Goal: Use online tool/utility: Use online tool/utility

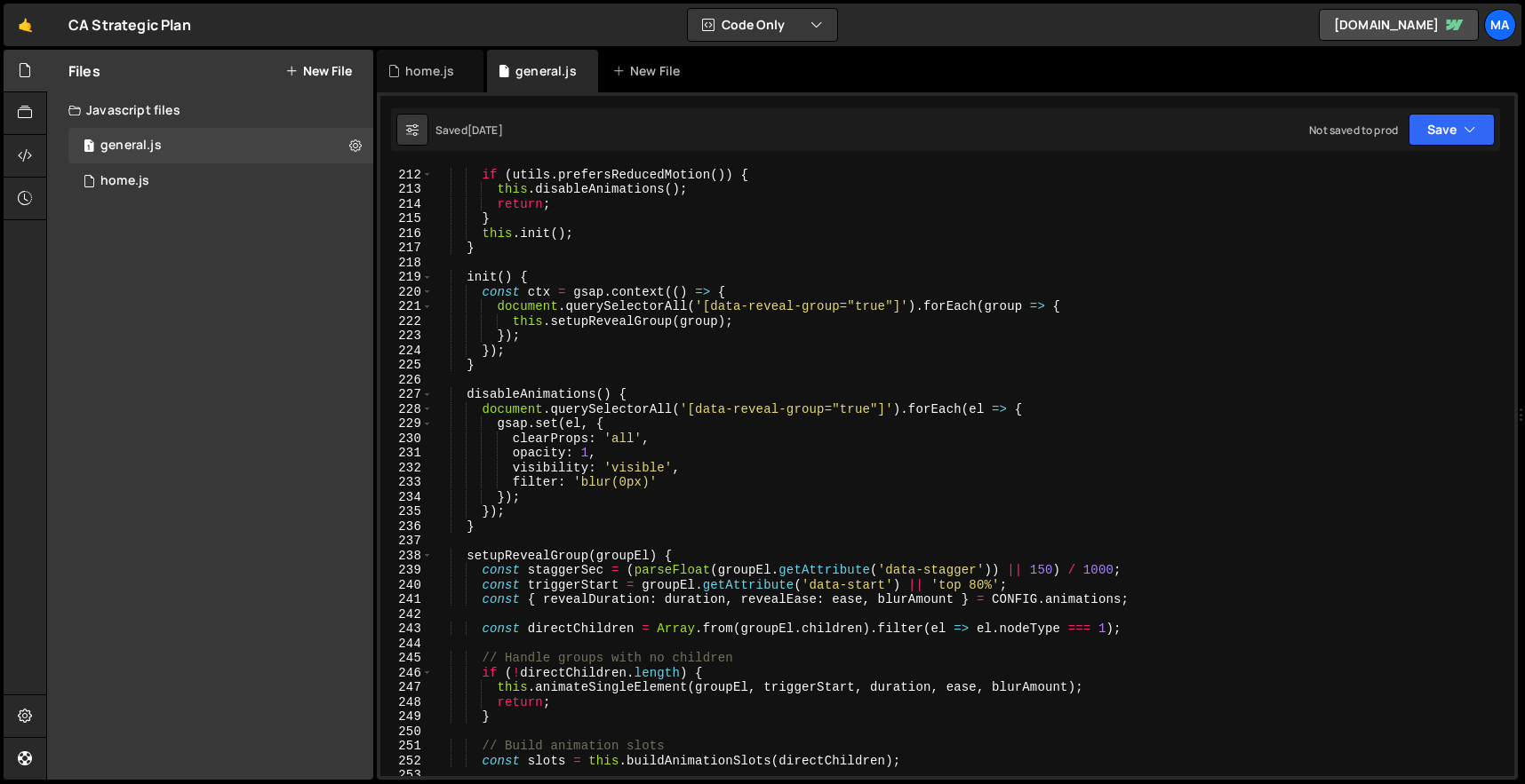
scroll to position [3084, 0]
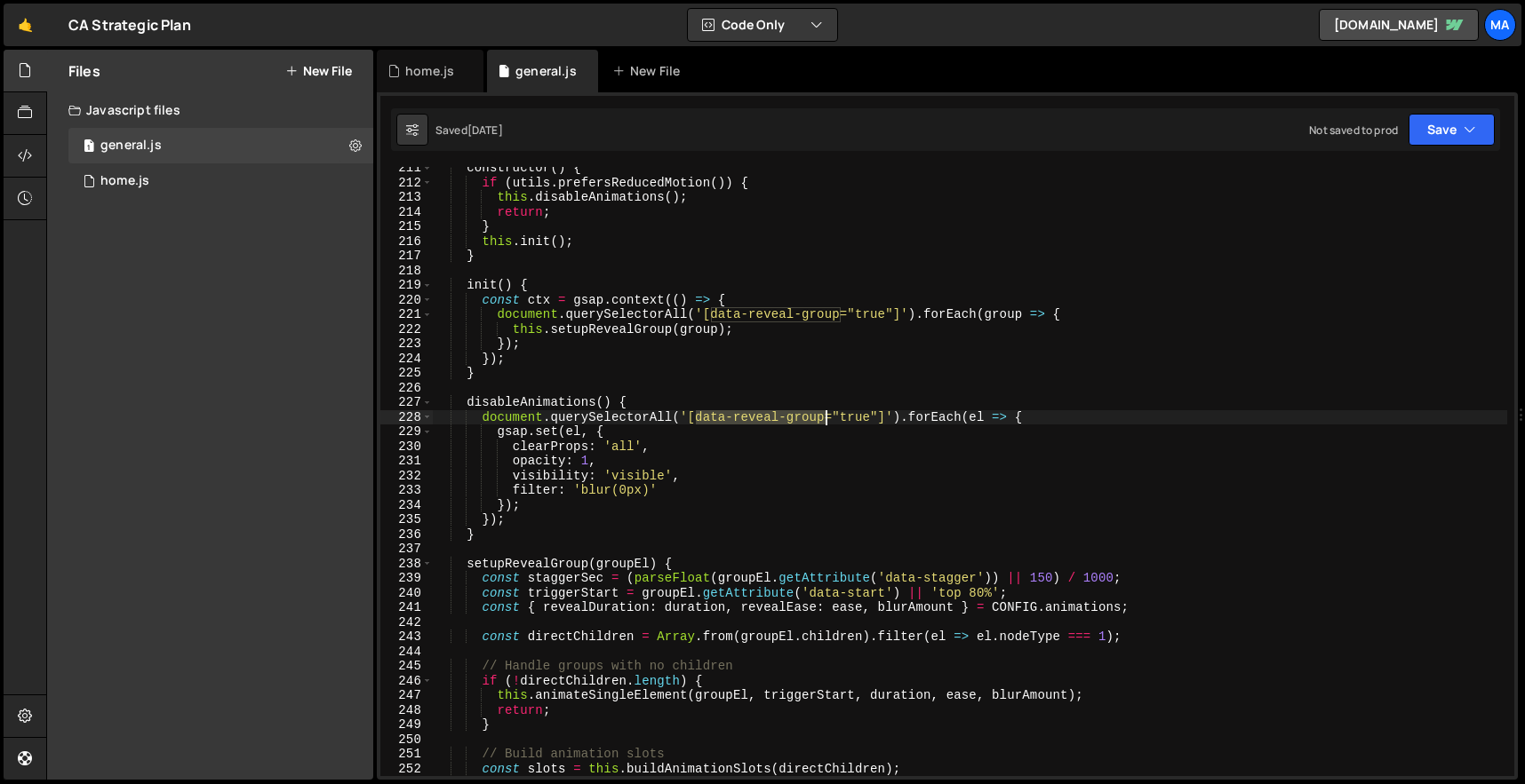
drag, startPoint x: 695, startPoint y: 419, endPoint x: 824, endPoint y: 419, distance: 129.0
click at [824, 419] on div "constructor ( ) { if ( utils . prefersReducedMotion ( )) { this . disableAnimat…" at bounding box center [971, 481] width 1075 height 639
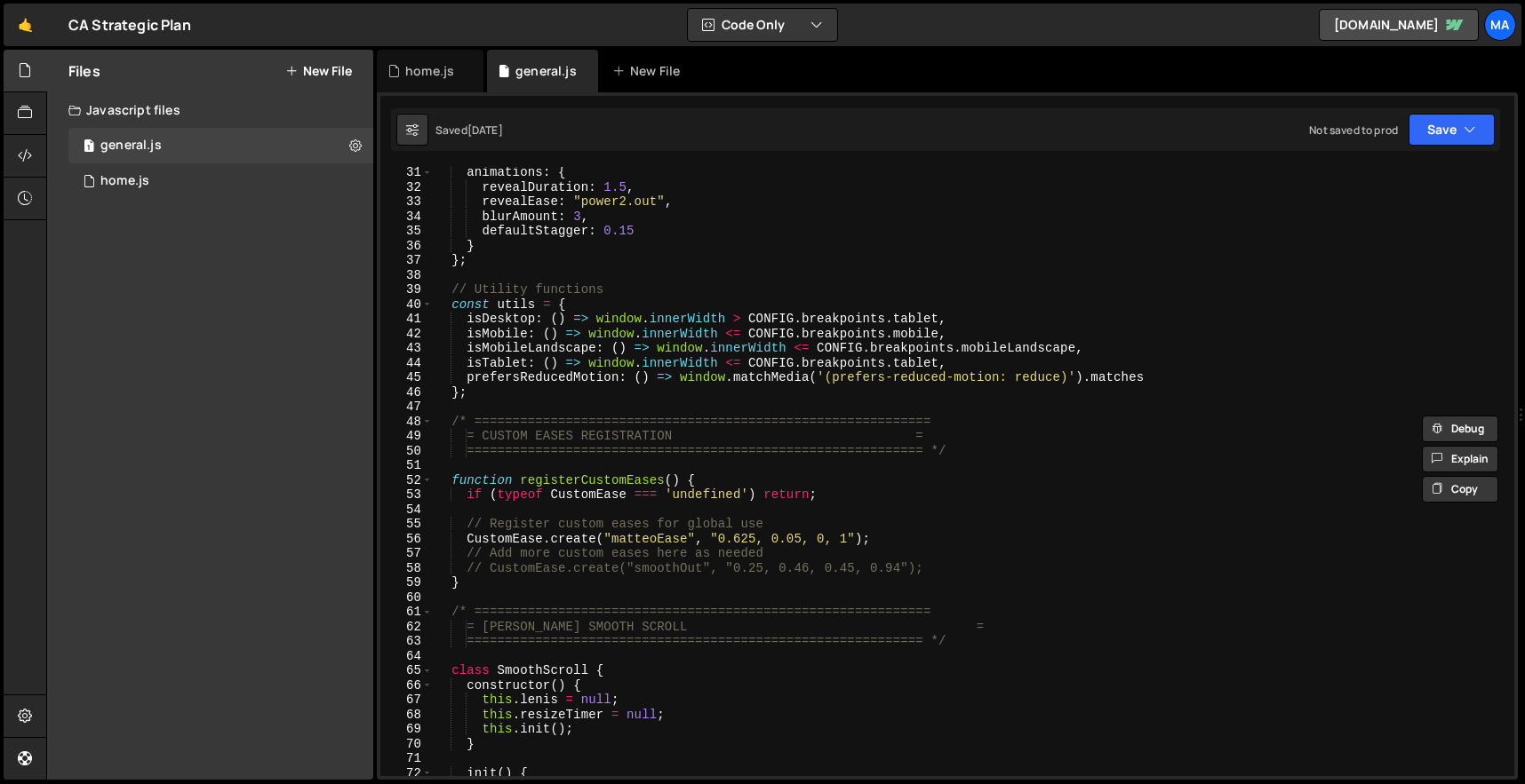
scroll to position [442, 0]
click at [659, 541] on div "animations : { revealDuration : 1.5 , revealEase : "power2.out" , blurAmount : …" at bounding box center [971, 485] width 1075 height 639
type textarea "CustomEase.create("matteoEase", "0.625, 0.05, 0, 1");"
click at [659, 541] on div "animations : { revealDuration : 1.5 , revealEase : "power2.out" , blurAmount : …" at bounding box center [971, 485] width 1075 height 639
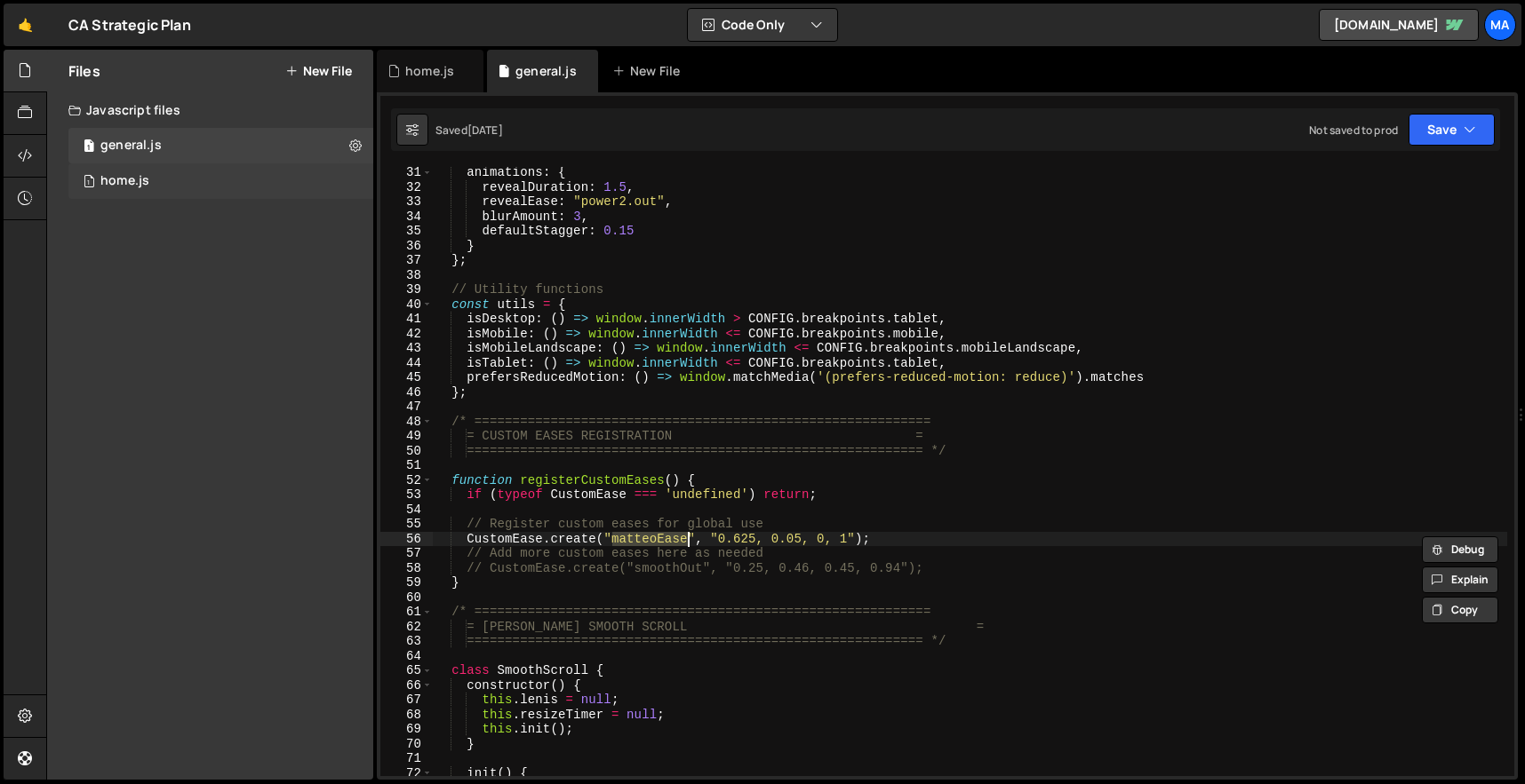
click at [244, 190] on div "1 home.js 0" at bounding box center [220, 180] width 304 height 35
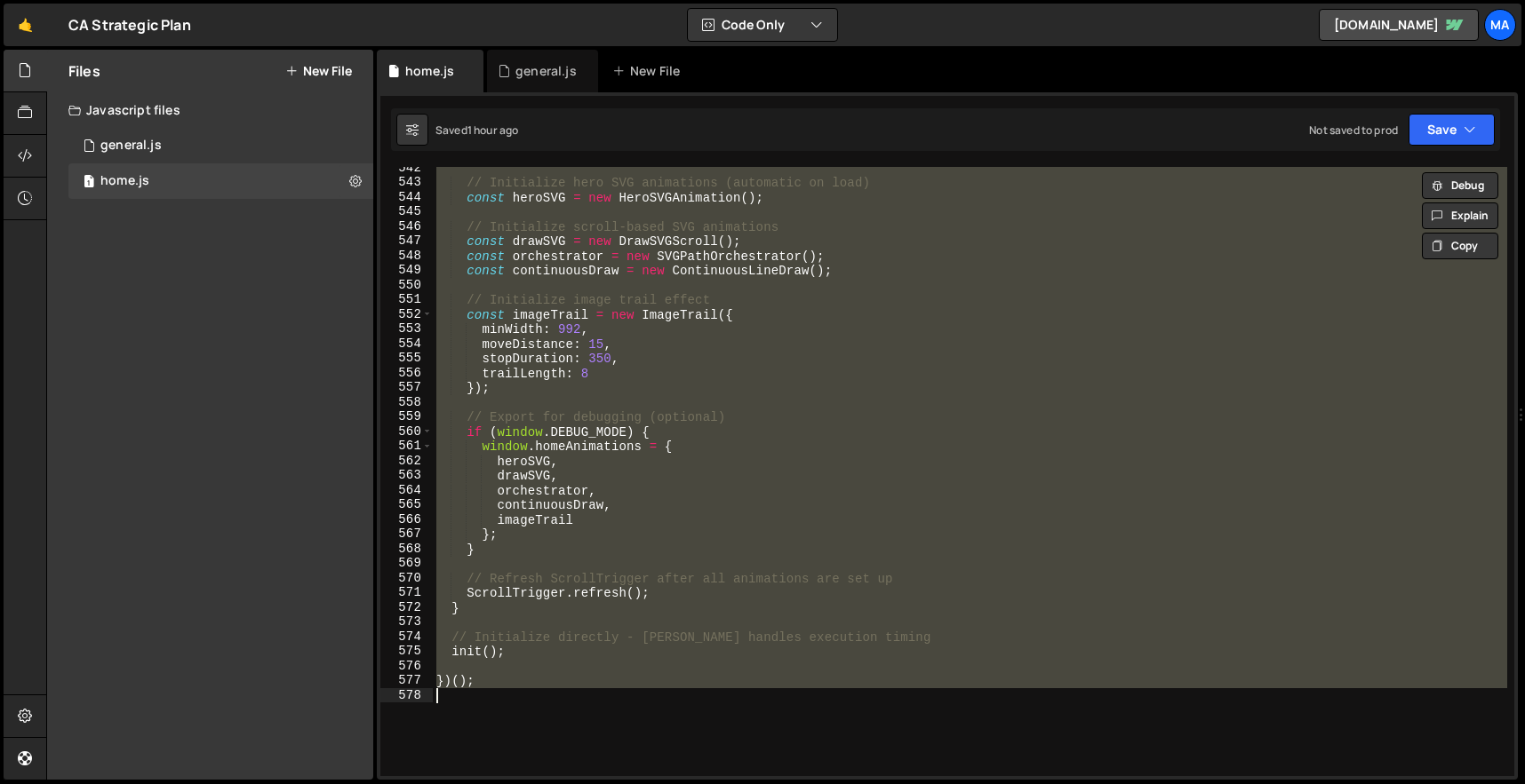
click at [704, 371] on div "// Initialize hero SVG animations (automatic on load) const heroSVG = new HeroS…" at bounding box center [971, 471] width 1075 height 609
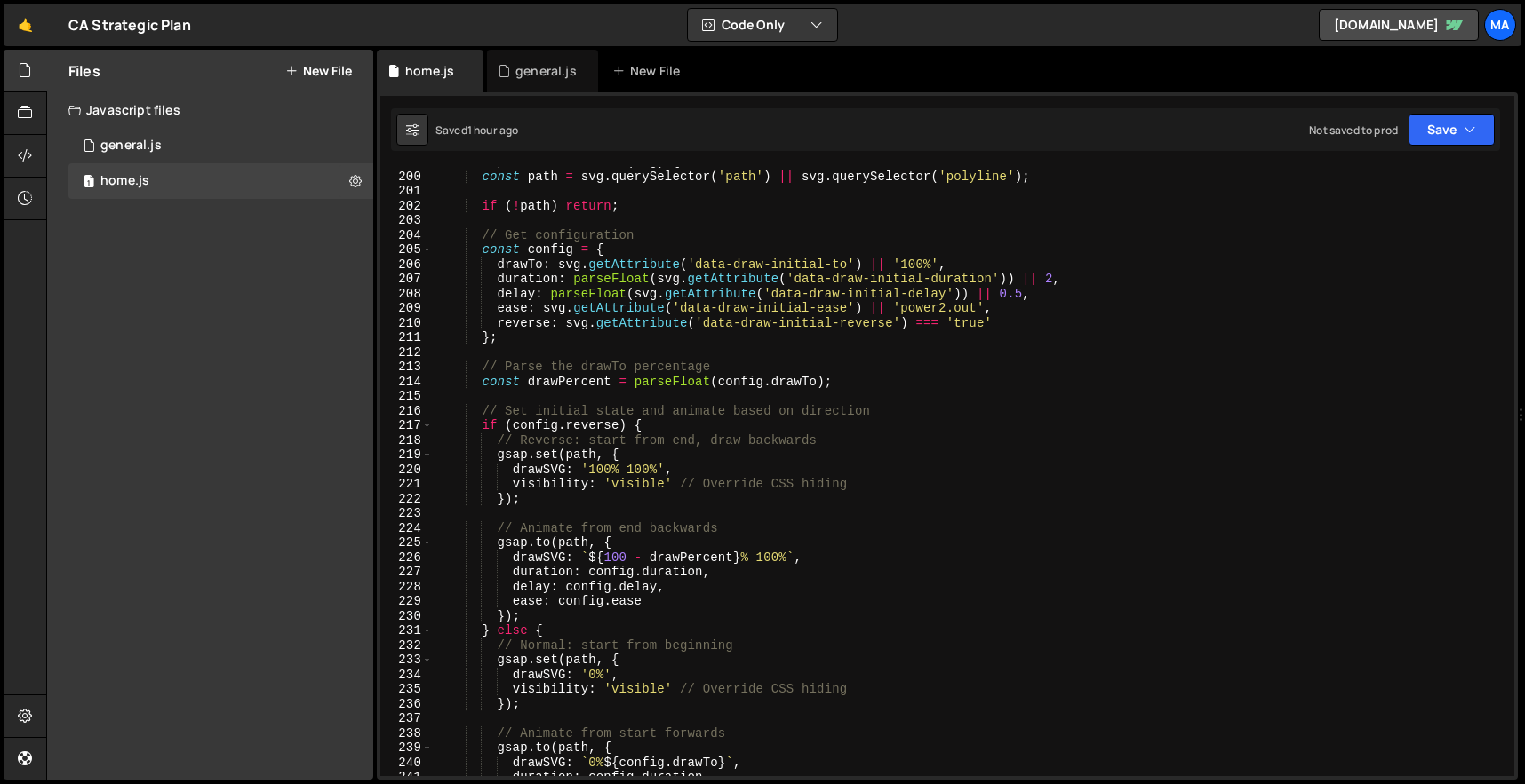
scroll to position [2915, 0]
drag, startPoint x: 902, startPoint y: 309, endPoint x: 977, endPoint y: 306, distance: 75.1
click at [977, 306] on div "setupInitialAnimation ( svg ) { const path = svg . querySelector ( 'path' ) || …" at bounding box center [971, 474] width 1075 height 639
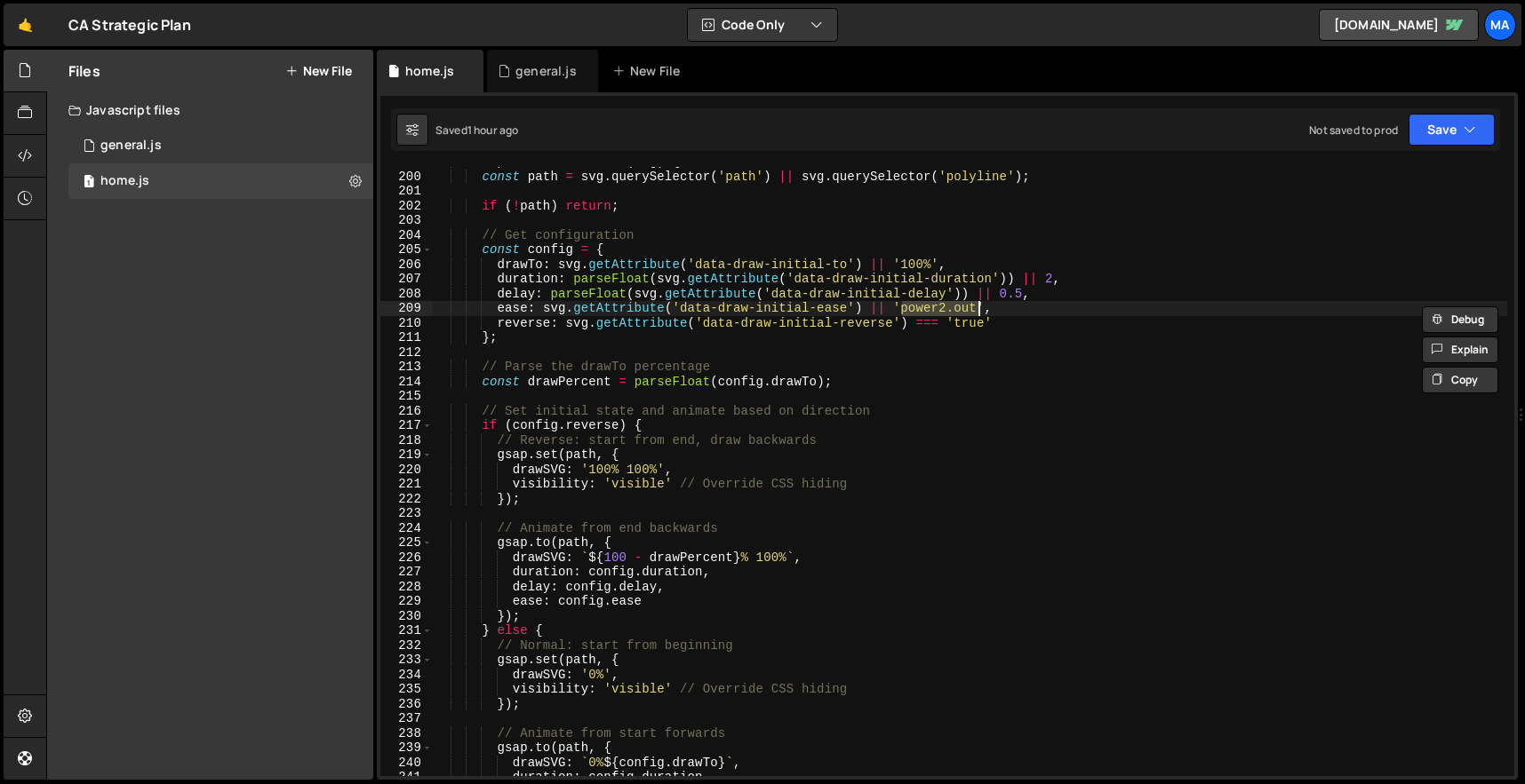
paste textarea "matteoEase"
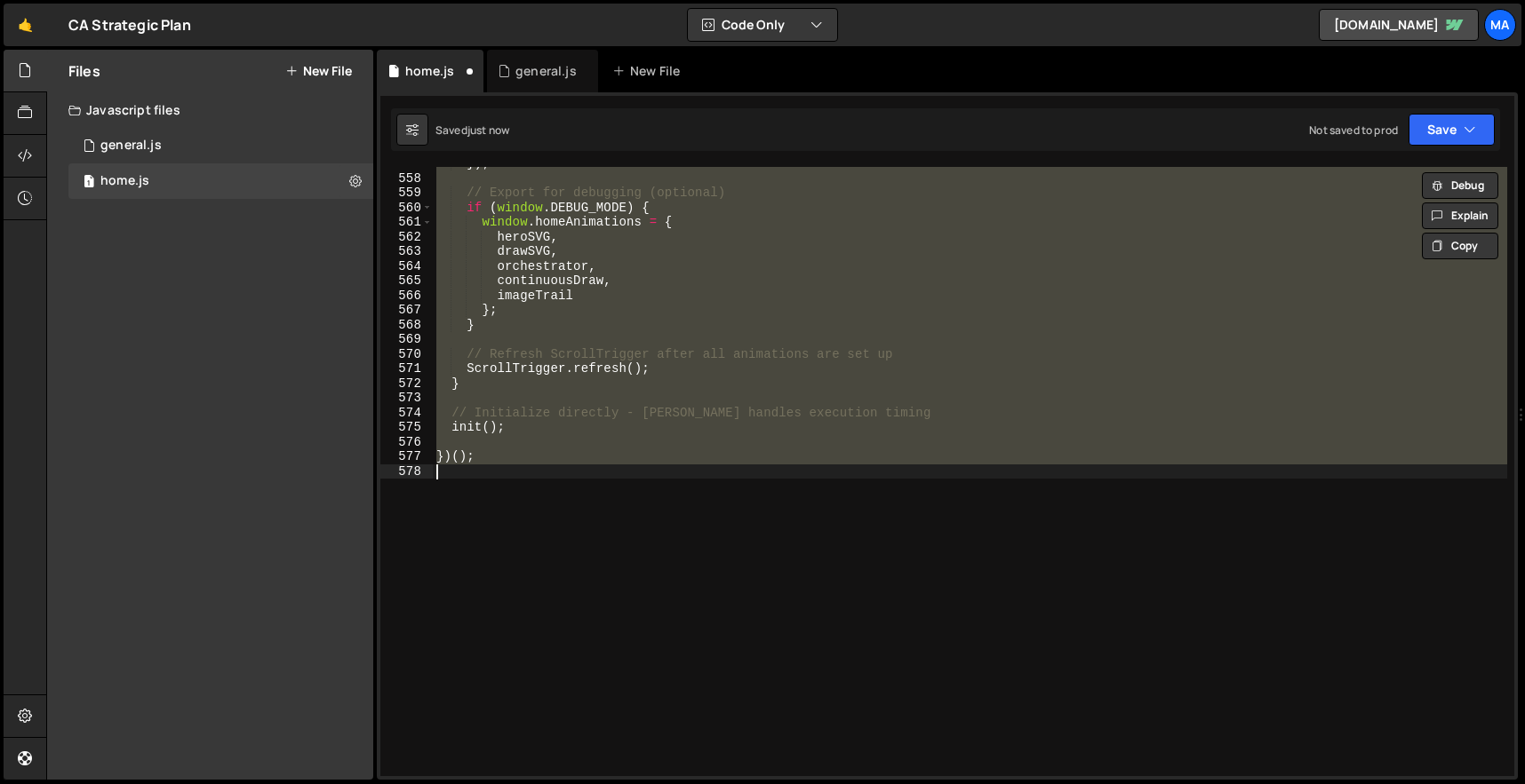
scroll to position [2744, 0]
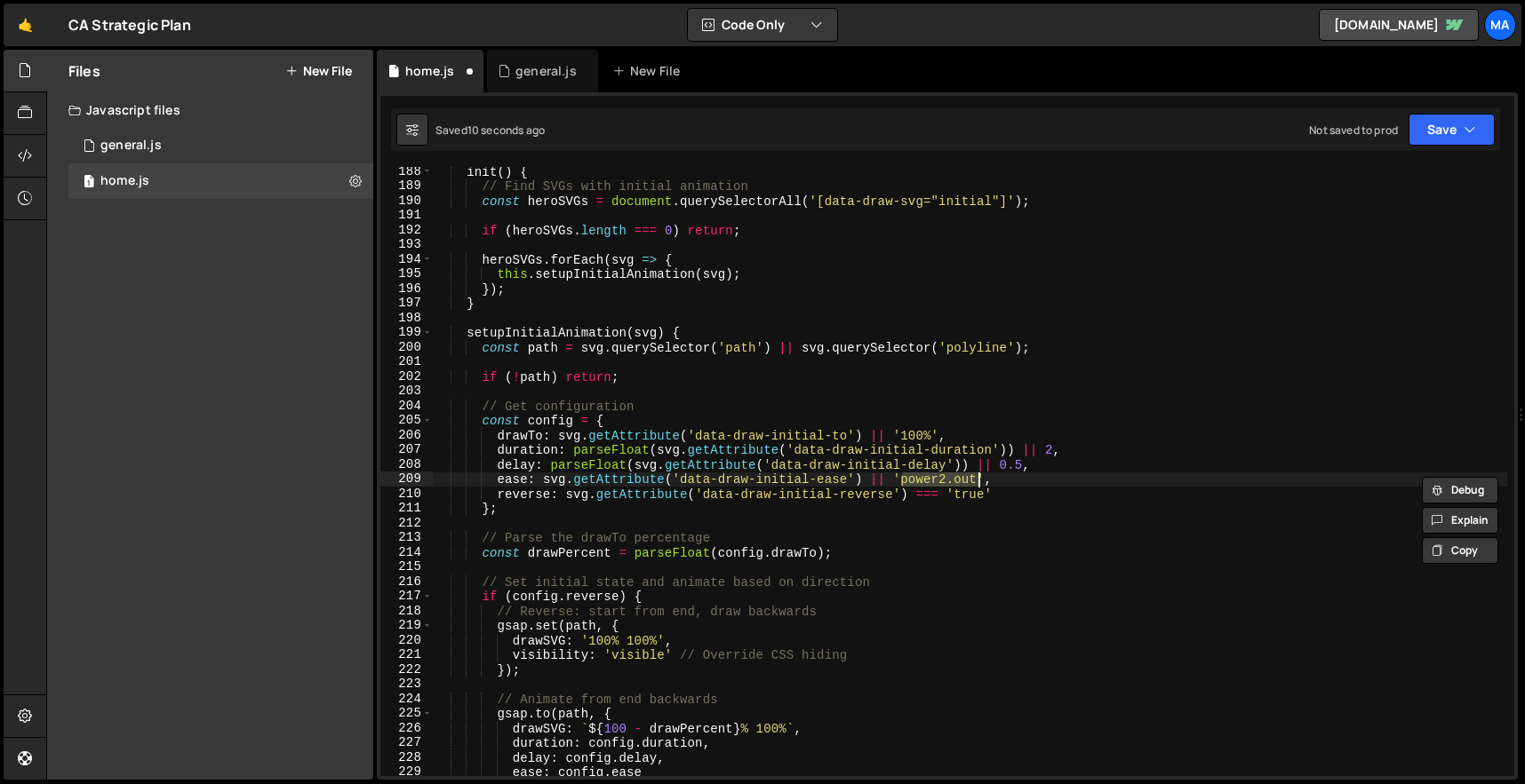
click at [945, 479] on div "init ( ) { // Find SVGs with initial animation const heroSVGs = document . quer…" at bounding box center [971, 471] width 1075 height 609
click at [965, 479] on div "init ( ) { // Find SVGs with initial animation const heroSVGs = document . quer…" at bounding box center [971, 484] width 1075 height 639
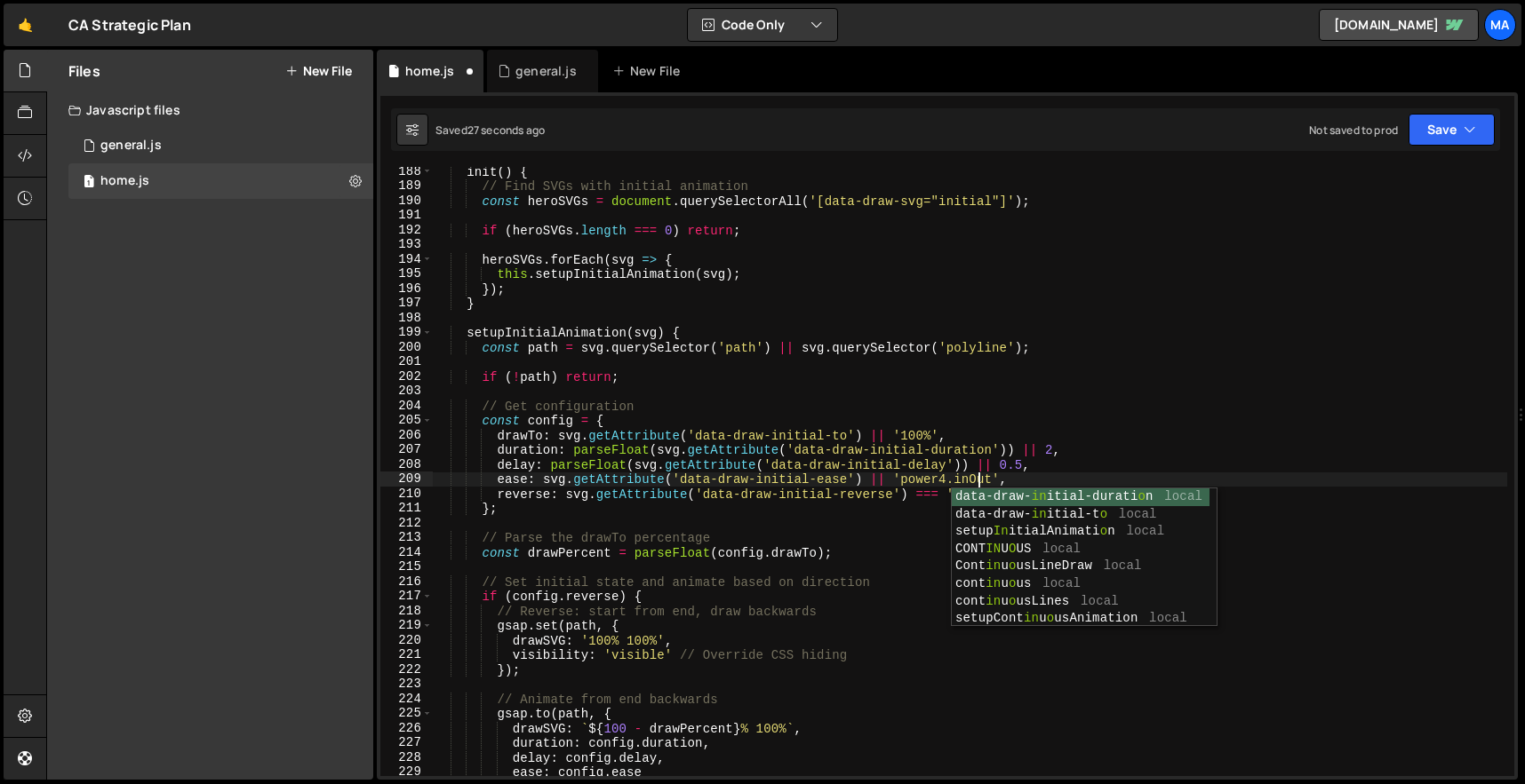
scroll to position [0, 38]
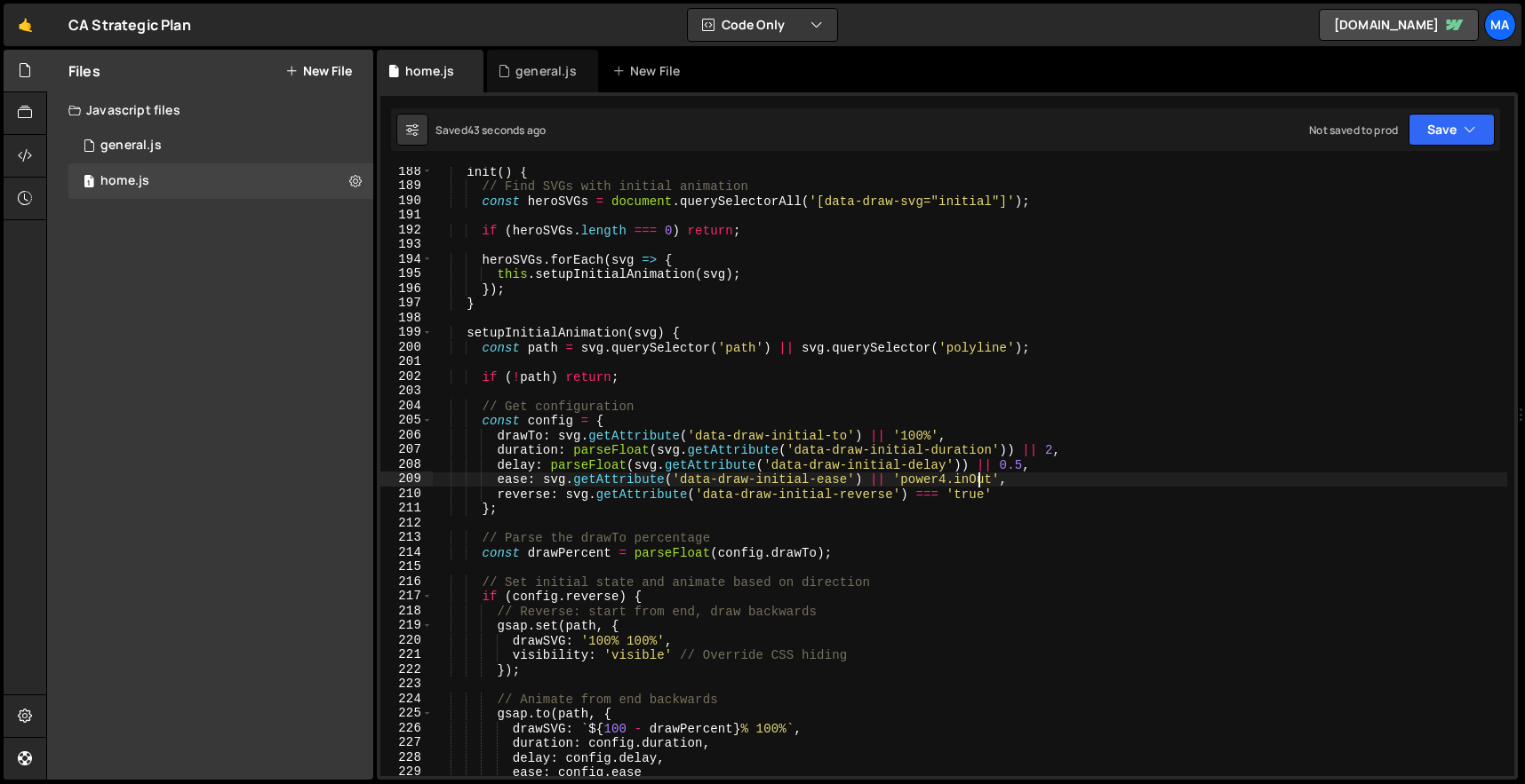
click at [947, 480] on div "init ( ) { // Find SVGs with initial animation const heroSVGs = document . quer…" at bounding box center [971, 484] width 1075 height 639
click at [991, 293] on div "init ( ) { // Find SVGs with initial animation const heroSVGs = document . quer…" at bounding box center [971, 484] width 1075 height 639
drag, startPoint x: 903, startPoint y: 481, endPoint x: 991, endPoint y: 481, distance: 88.0
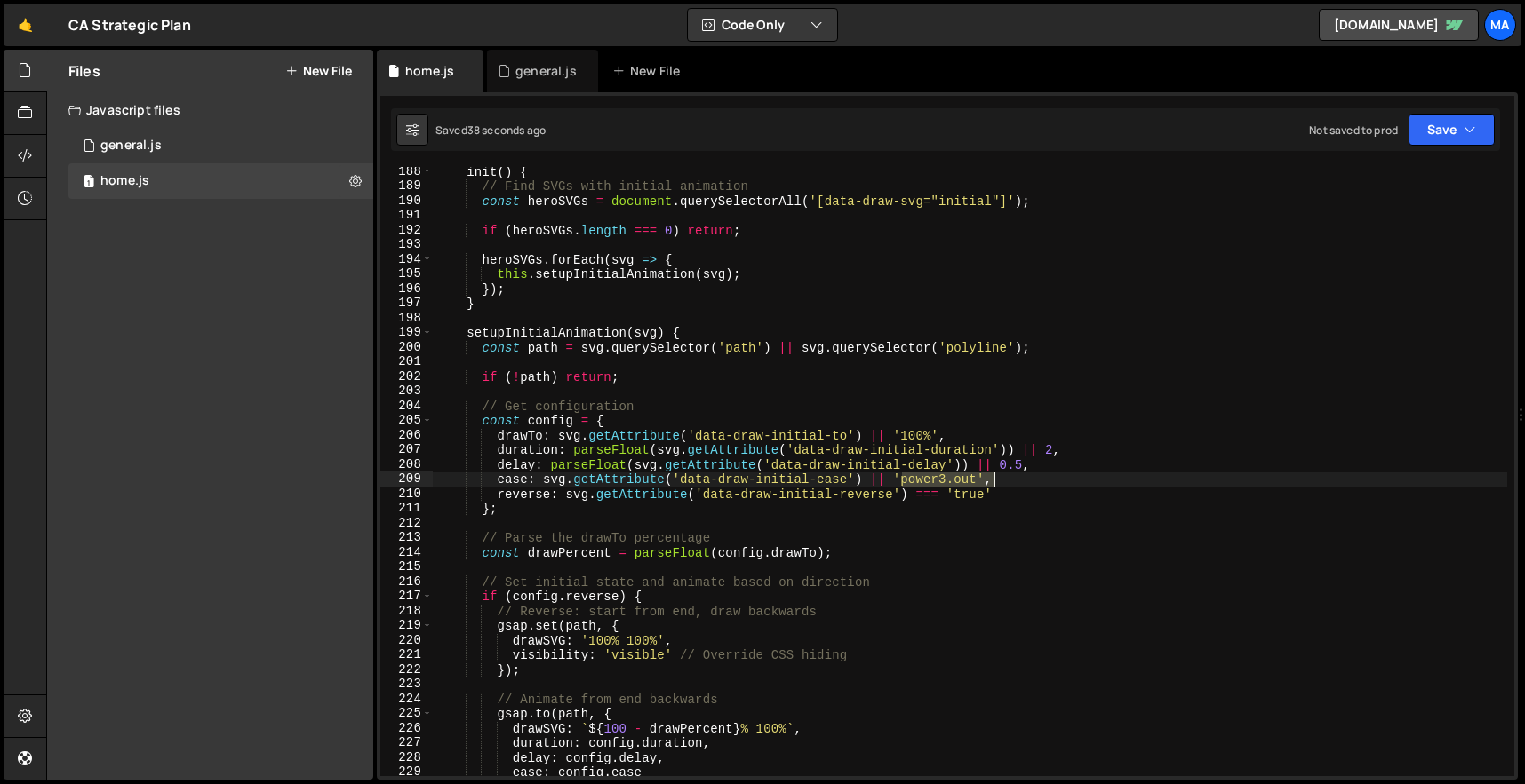
click at [991, 481] on div "init ( ) { // Find SVGs with initial animation const heroSVGs = document . quer…" at bounding box center [971, 484] width 1075 height 639
paste textarea "[DOMAIN_NAME](1.7)""
click at [1002, 476] on div "init ( ) { // Find SVGs with initial animation const heroSVGs = document . quer…" at bounding box center [971, 484] width 1075 height 639
type textarea "ease: svg.getAttribute('data-draw-initial-ease') || 'power3.out',"
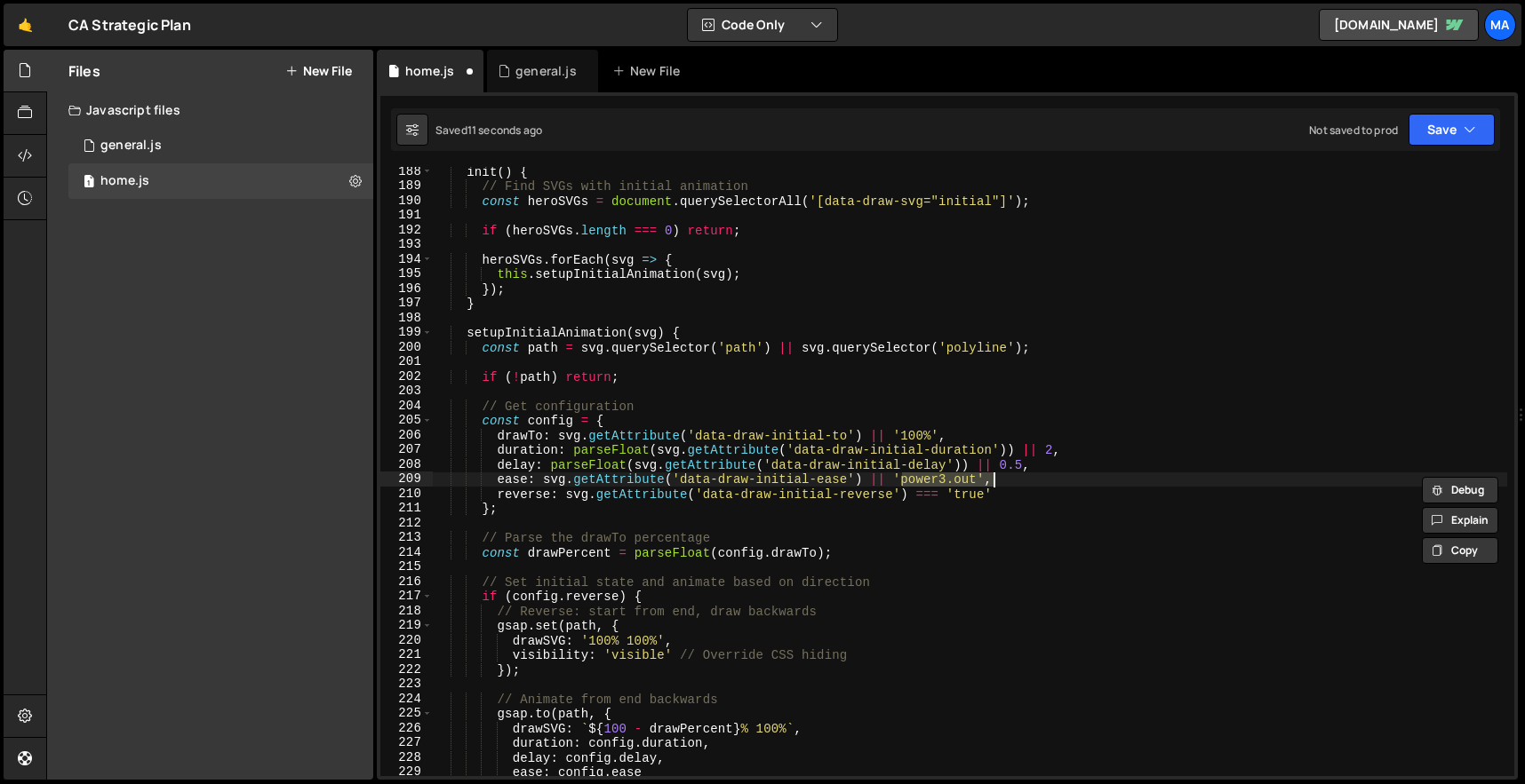
click at [1039, 480] on div "init ( ) { // Find SVGs with initial animation const heroSVGs = document . quer…" at bounding box center [971, 471] width 1075 height 609
